Goal: Task Accomplishment & Management: Use online tool/utility

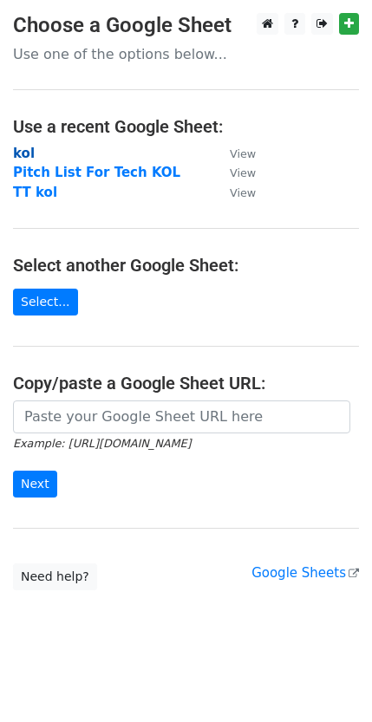
click at [28, 150] on strong "kol" at bounding box center [24, 154] width 22 height 16
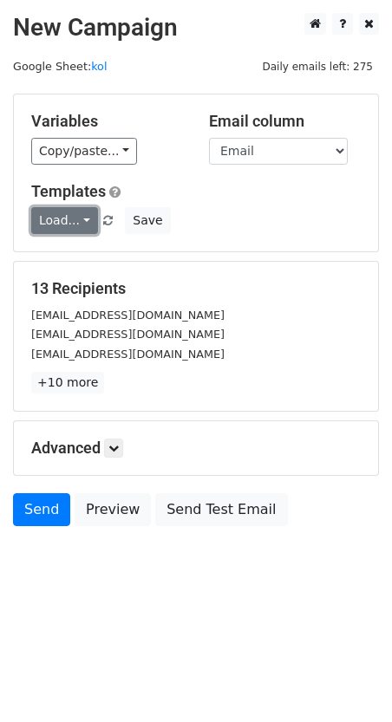
click at [81, 217] on link "Load..." at bounding box center [64, 220] width 67 height 27
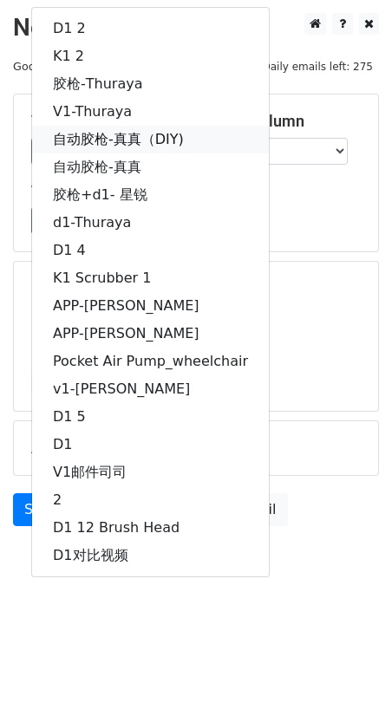
click at [154, 139] on link "自动胶枪-真真（DIY)" at bounding box center [150, 140] width 236 height 28
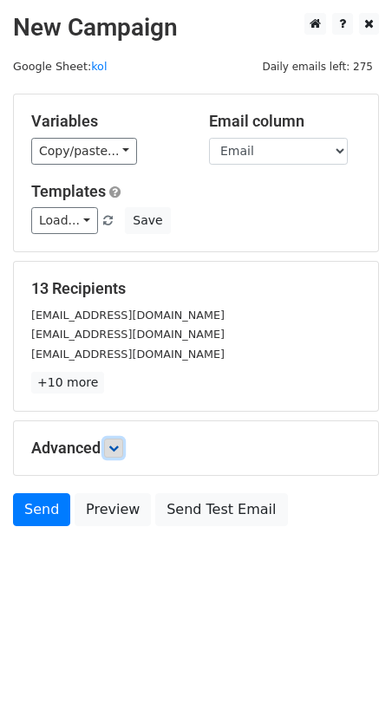
click at [119, 448] on icon at bounding box center [113, 448] width 10 height 10
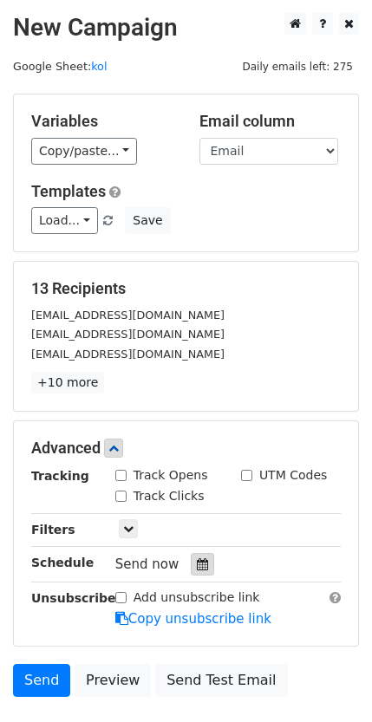
click at [197, 567] on icon at bounding box center [202, 564] width 11 height 12
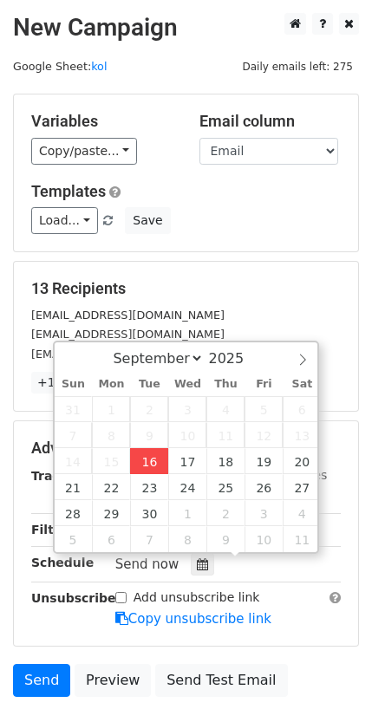
type input "[DATE] 17:51"
type input "05"
type input "51"
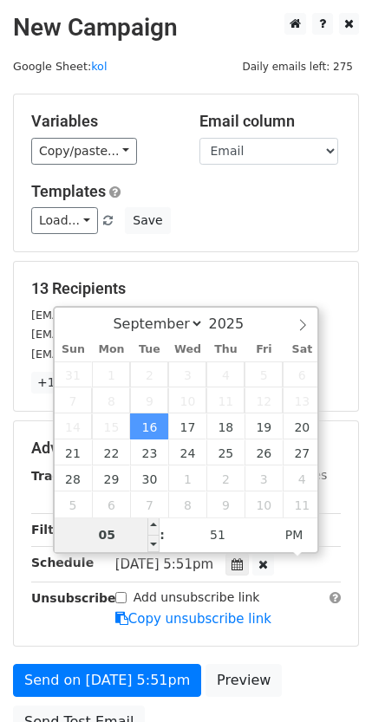
type input "9"
type input "[DATE] 21:51"
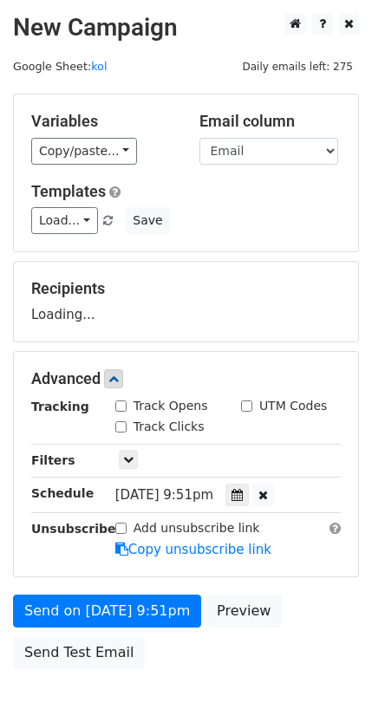
scroll to position [94, 0]
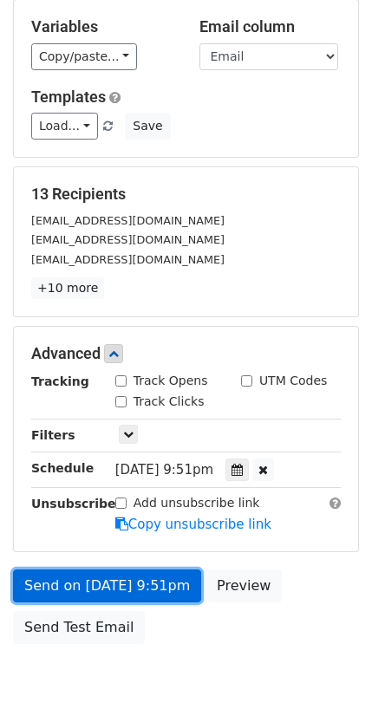
click at [121, 585] on link "Send on [DATE] 9:51pm" at bounding box center [107, 585] width 188 height 33
